Goal: Information Seeking & Learning: Learn about a topic

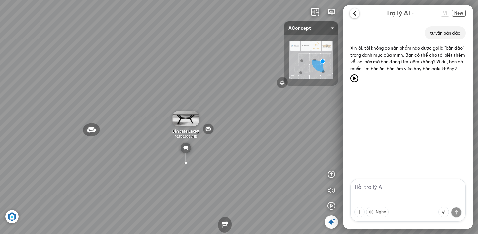
click at [356, 14] on icon at bounding box center [354, 13] width 10 height 10
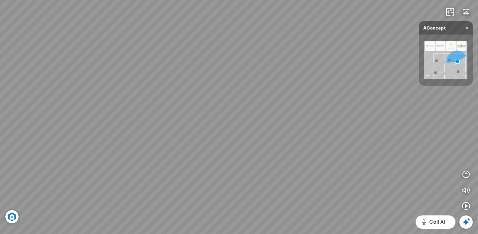
drag, startPoint x: 205, startPoint y: 180, endPoint x: 148, endPoint y: 167, distance: 57.9
click at [100, 185] on div "Đèn [PERSON_NAME] 5.300.000 VND Giường ngủ Palima 19.000.000 VND Ghế thư giãn N…" at bounding box center [239, 117] width 478 height 234
drag, startPoint x: 170, startPoint y: 166, endPoint x: 389, endPoint y: 174, distance: 219.1
click at [389, 174] on div "Đèn [PERSON_NAME] 5.300.000 VND Giường ngủ Palima 19.000.000 VND Ghế thư giãn N…" at bounding box center [239, 117] width 478 height 234
